Goal: Task Accomplishment & Management: Manage account settings

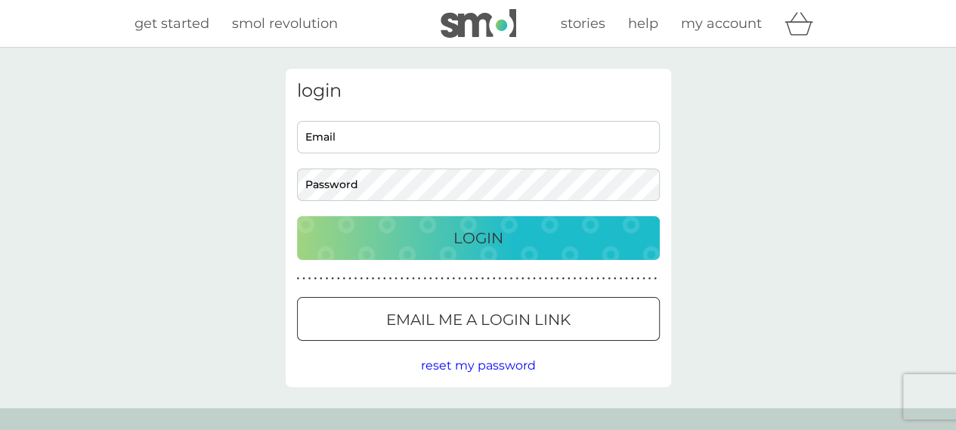
type input "[EMAIL_ADDRESS][DOMAIN_NAME]"
click at [420, 140] on input "[EMAIL_ADDRESS][DOMAIN_NAME]" at bounding box center [478, 137] width 363 height 32
drag, startPoint x: 595, startPoint y: 237, endPoint x: 592, endPoint y: 149, distance: 87.7
click at [707, 150] on div "login [EMAIL_ADDRESS][DOMAIN_NAME] Email Password Login ● ● ● ● ● ● ● ● ● ● ● ●…" at bounding box center [478, 228] width 956 height 360
click at [511, 137] on input "[EMAIL_ADDRESS][DOMAIN_NAME]" at bounding box center [478, 137] width 363 height 32
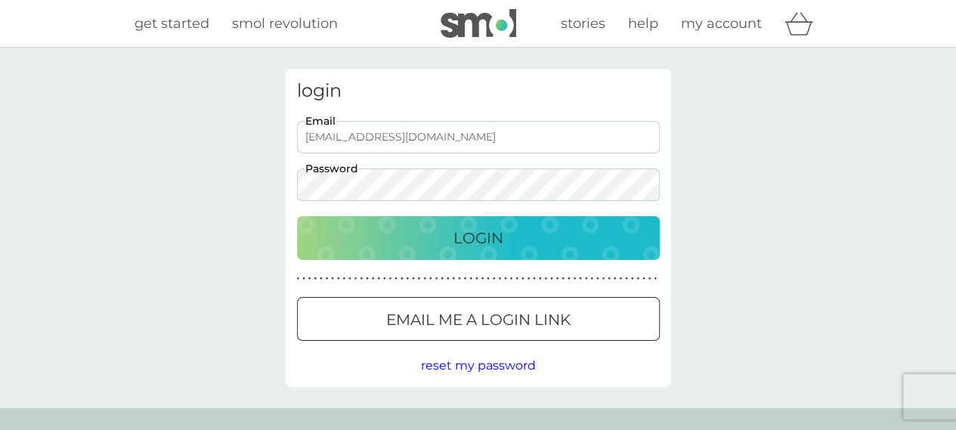
drag, startPoint x: 508, startPoint y: 140, endPoint x: 342, endPoint y: 147, distance: 166.4
click at [342, 147] on input "[EMAIL_ADDRESS][DOMAIN_NAME]" at bounding box center [478, 137] width 363 height 32
click at [468, 136] on input "[EMAIL_ADDRESS][DOMAIN_NAME]" at bounding box center [478, 137] width 363 height 32
drag, startPoint x: 499, startPoint y: 137, endPoint x: 465, endPoint y: 137, distance: 33.2
click at [465, 137] on input "[EMAIL_ADDRESS][DOMAIN_NAME]" at bounding box center [478, 137] width 363 height 32
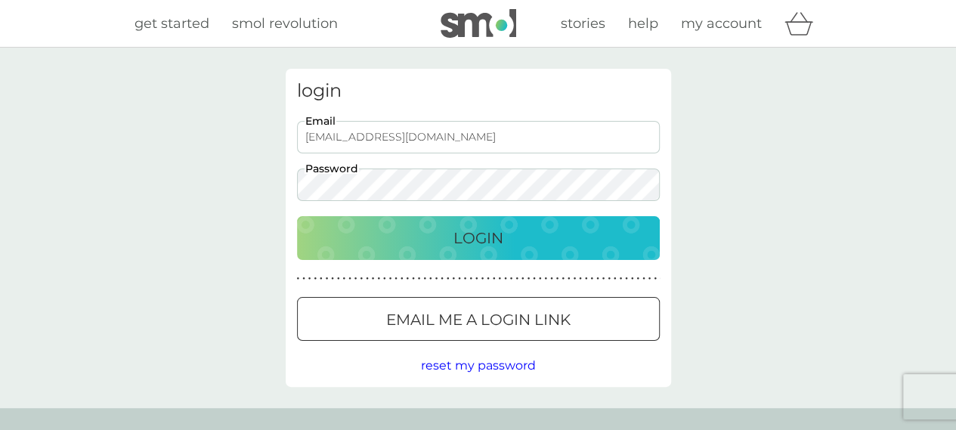
click at [611, 240] on div "Login" at bounding box center [478, 238] width 332 height 24
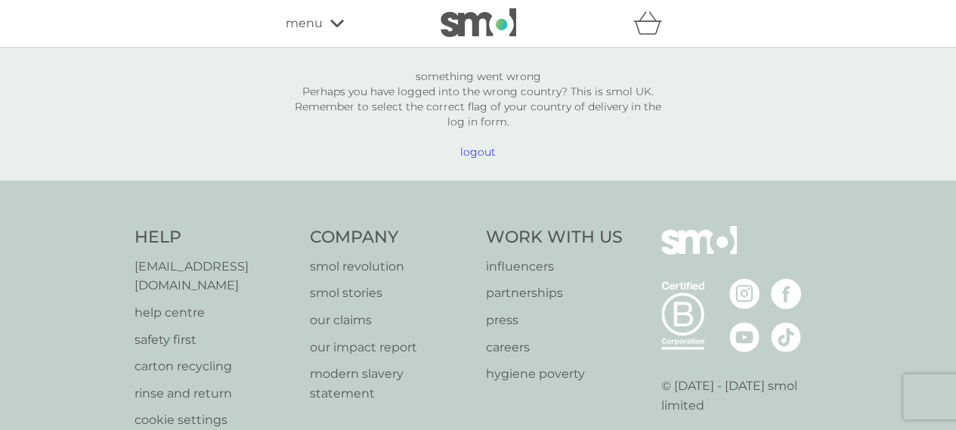
click at [481, 156] on span "logout" at bounding box center [478, 151] width 385 height 15
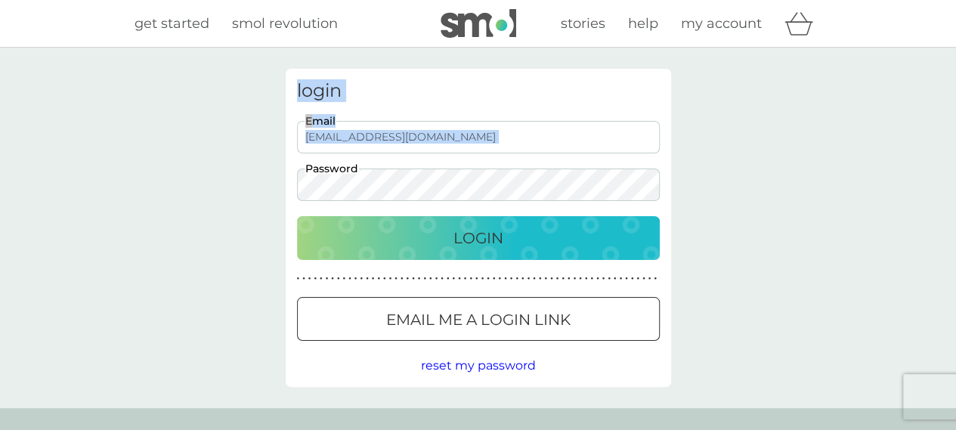
click at [408, 182] on div "get started smol revolution stories help my account login eleveursympa@hotmail.…" at bounding box center [478, 383] width 956 height 767
click at [519, 142] on input "eleveursympa@hotmail.com" at bounding box center [478, 137] width 363 height 32
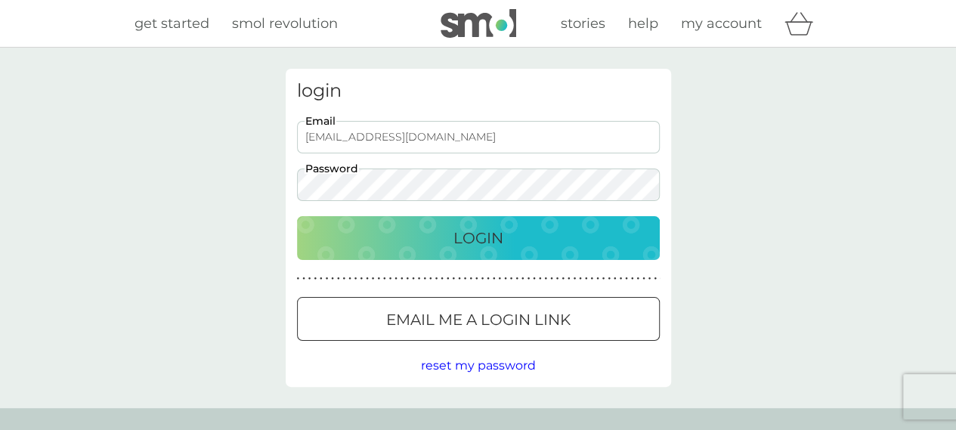
drag, startPoint x: 530, startPoint y: 138, endPoint x: 88, endPoint y: 165, distance: 442.8
click at [104, 156] on div "login eleveursympa@hotmail.com Email Password Login ● ● ● ● ● ● ● ● ● ● ● ● ● ●…" at bounding box center [478, 228] width 956 height 360
type input "maxime_gouget@yahoo.fr"
click at [512, 231] on div "Login" at bounding box center [478, 238] width 332 height 24
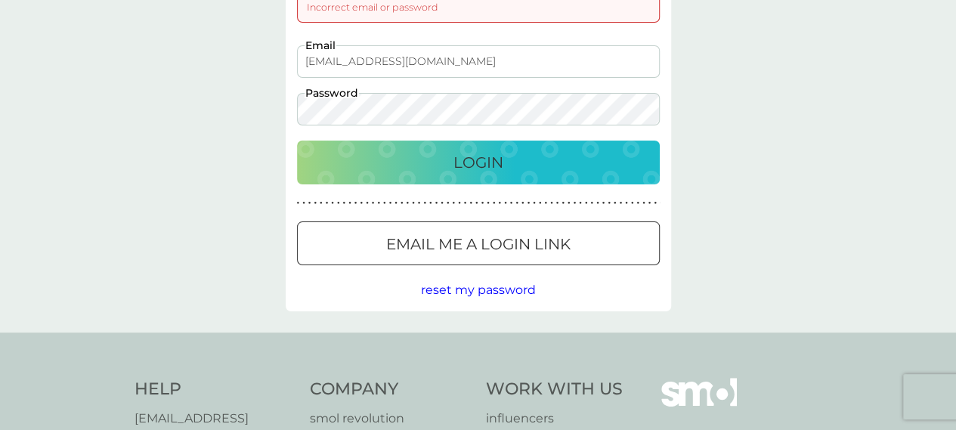
scroll to position [76, 0]
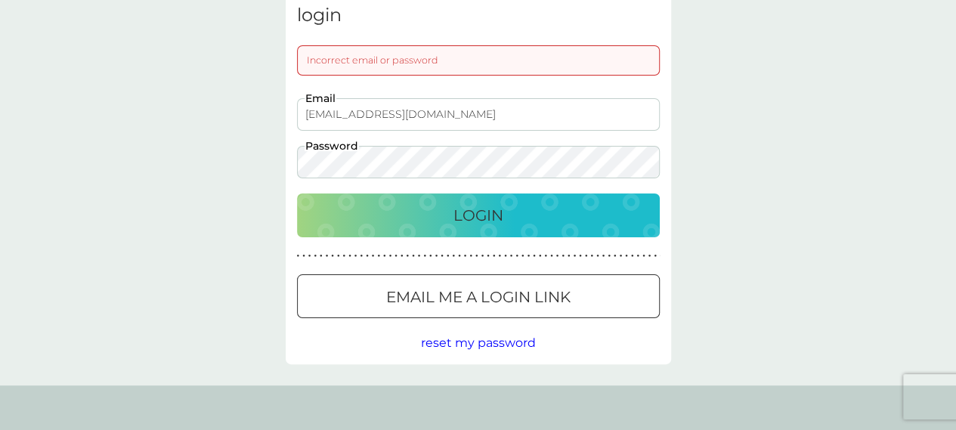
click at [178, 169] on div "login Incorrect email or password maxime_gouget@yahoo.fr Email Password Login ●…" at bounding box center [478, 178] width 956 height 413
click at [341, 214] on div "Login" at bounding box center [478, 215] width 332 height 24
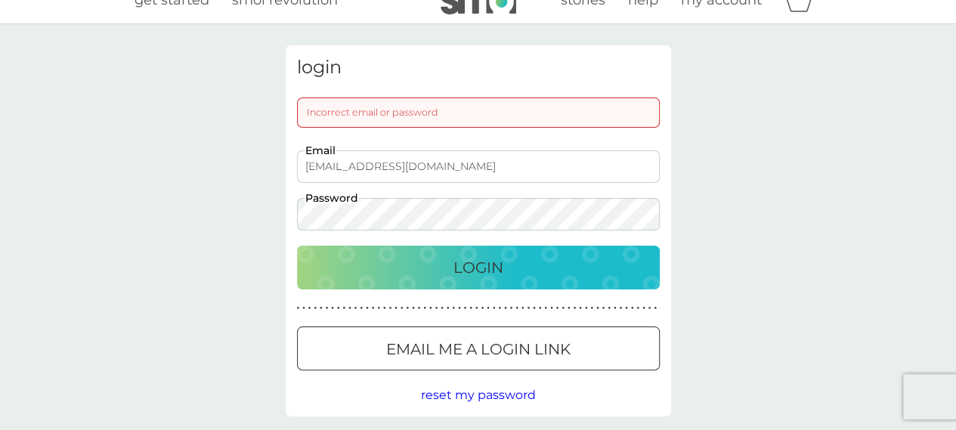
scroll to position [0, 0]
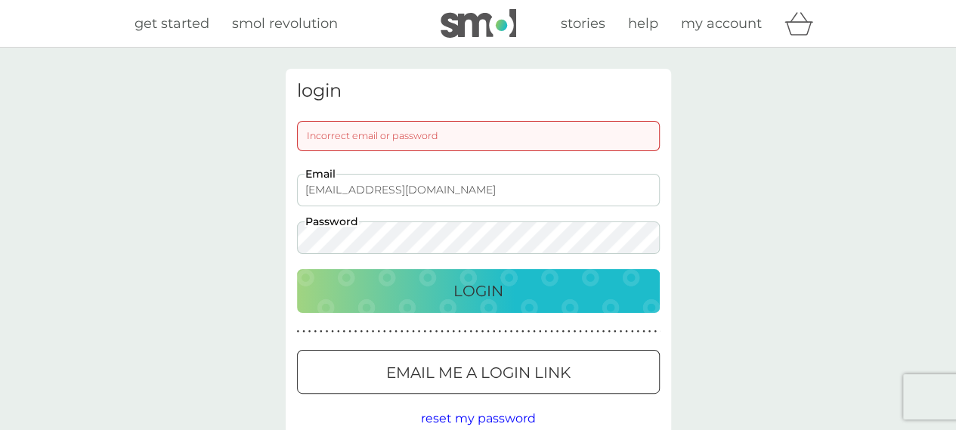
click at [484, 19] on img at bounding box center [479, 23] width 76 height 29
